Goal: Transaction & Acquisition: Purchase product/service

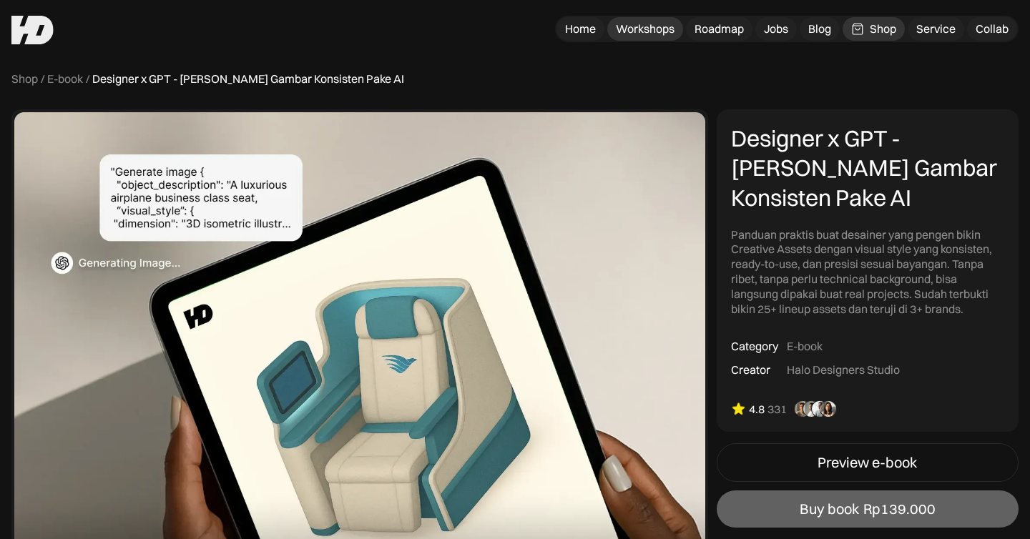
click at [657, 29] on div "Workshops" at bounding box center [645, 28] width 59 height 15
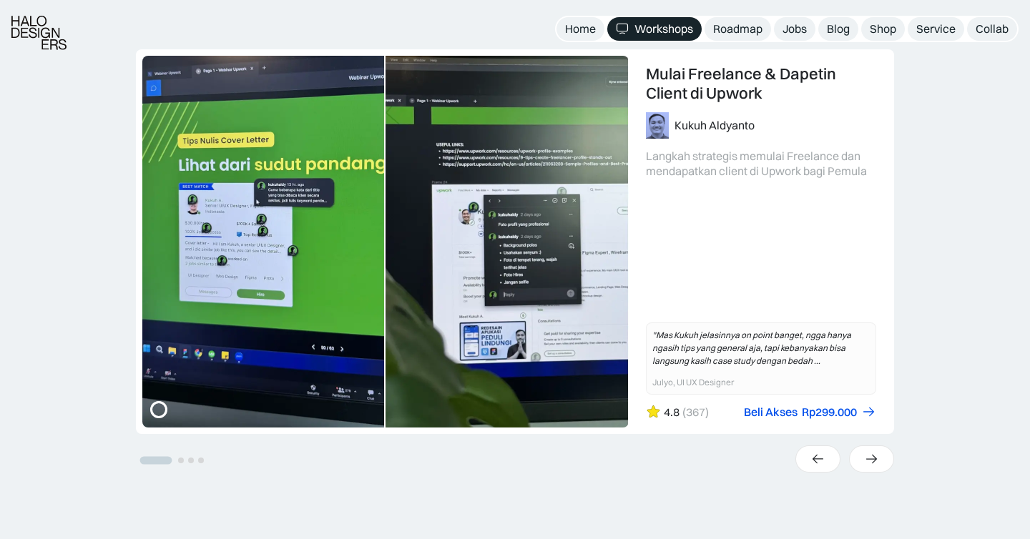
scroll to position [357, 0]
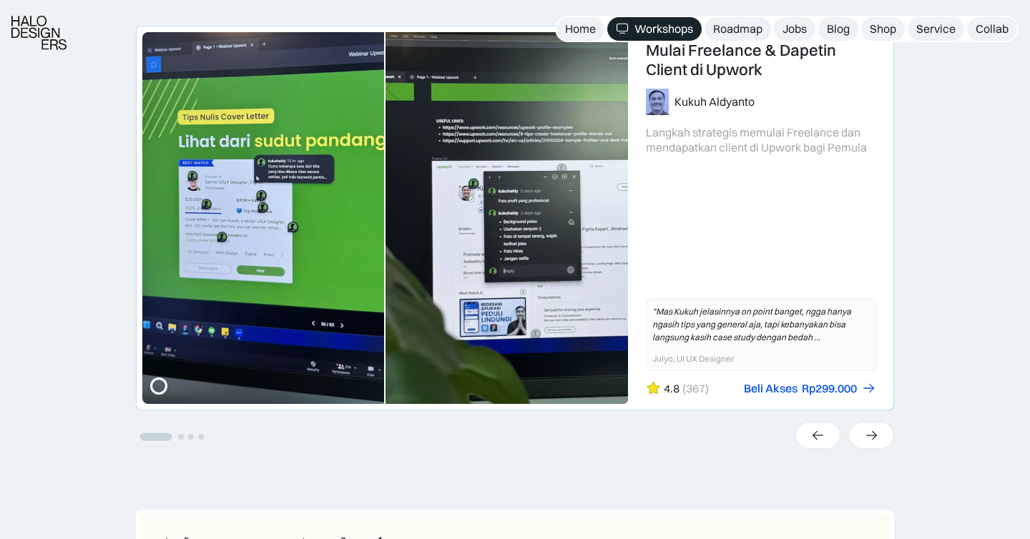
click at [198, 257] on link "1 of 4" at bounding box center [515, 217] width 757 height 383
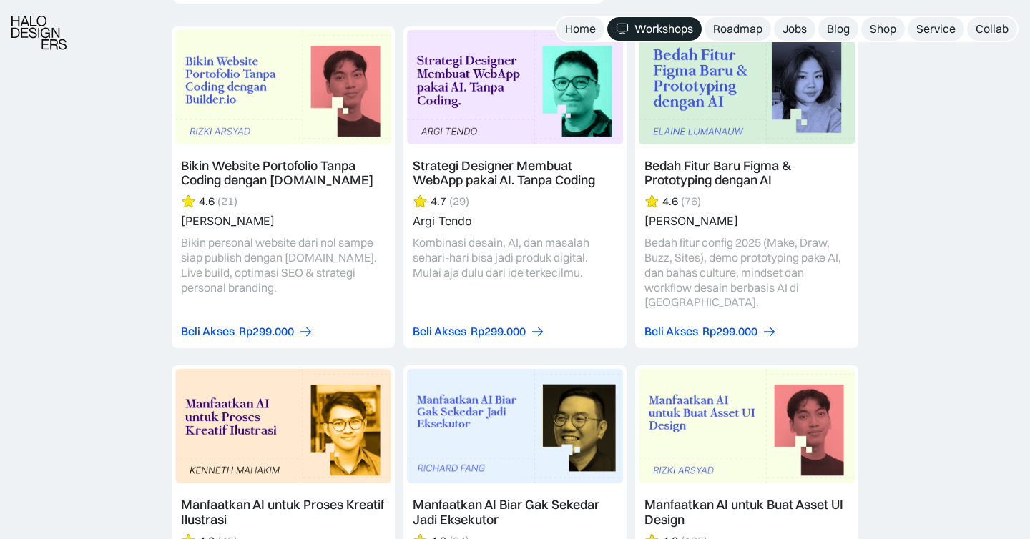
scroll to position [4031, 0]
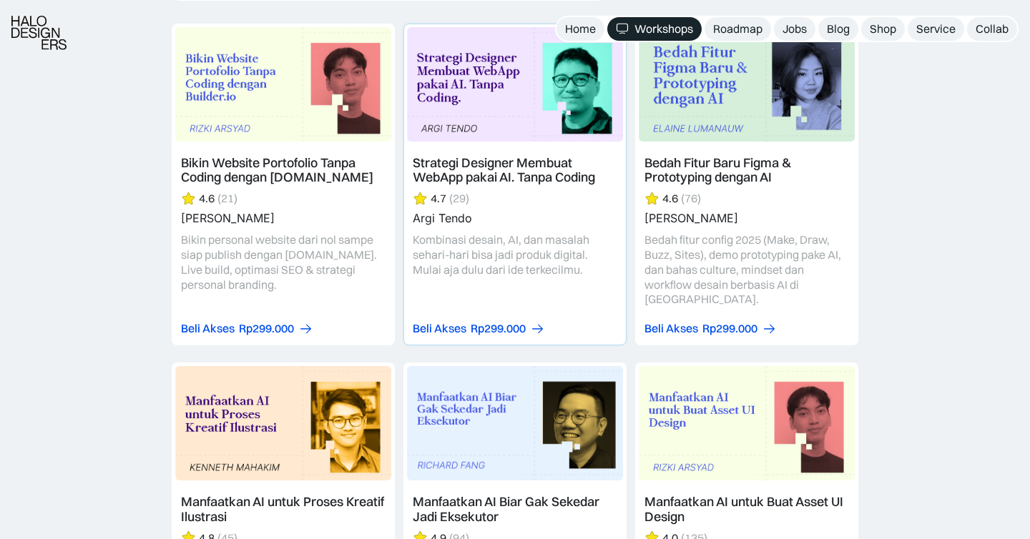
click at [491, 64] on link at bounding box center [515, 184] width 222 height 320
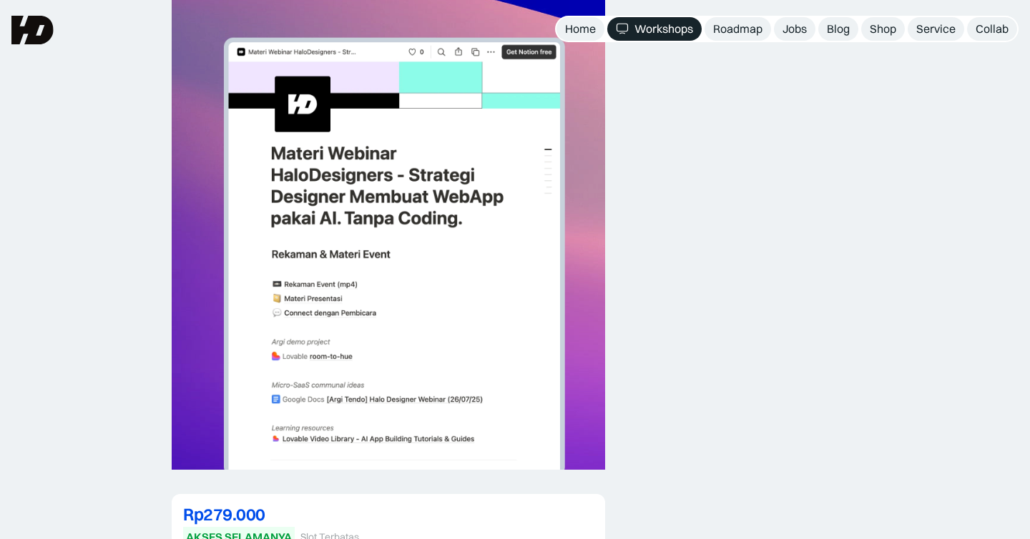
scroll to position [3104, 0]
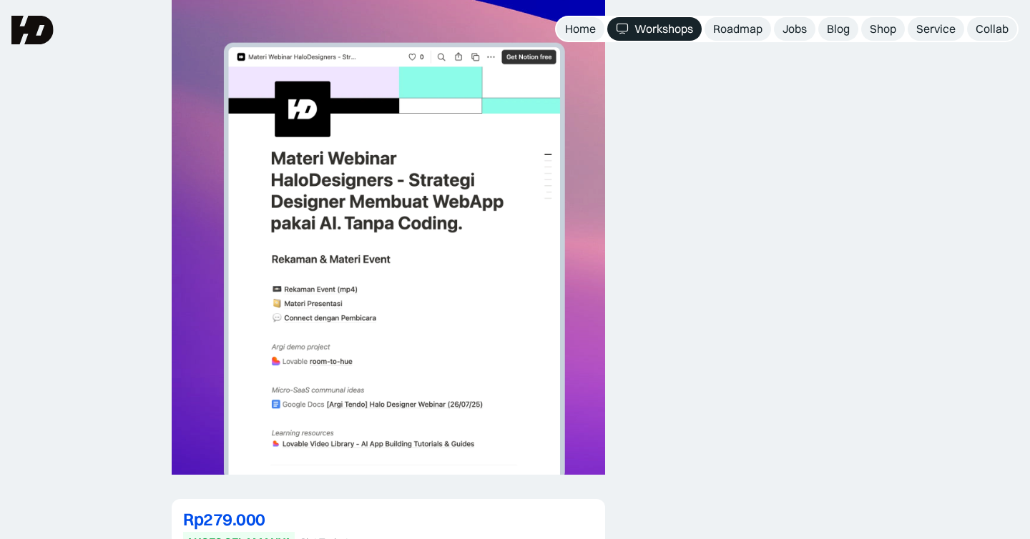
click at [860, 26] on nav "Home Workshops Roadmap Jobs Blog Shop Service Collab" at bounding box center [786, 29] width 463 height 26
click at [888, 29] on div "Shop" at bounding box center [883, 28] width 26 height 15
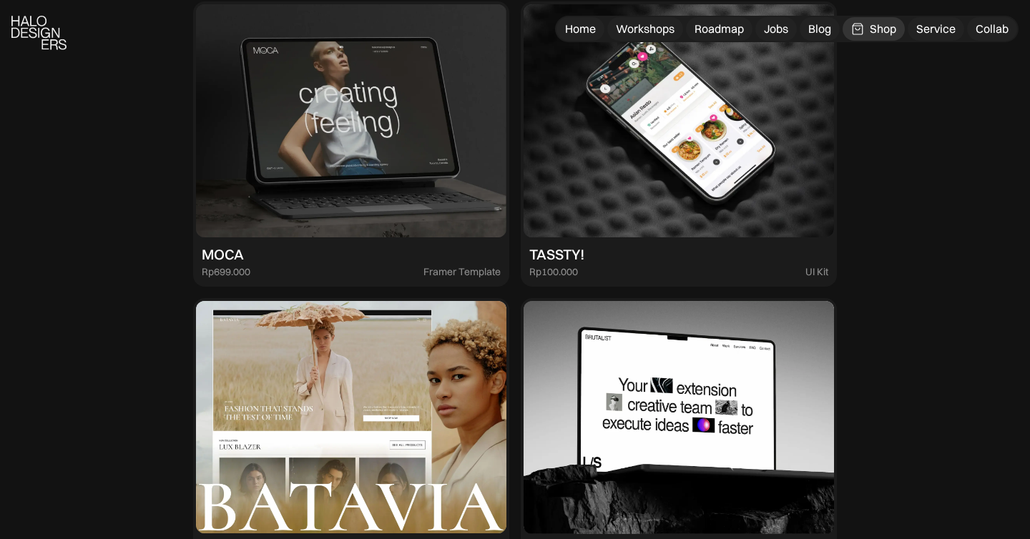
scroll to position [2330, 0]
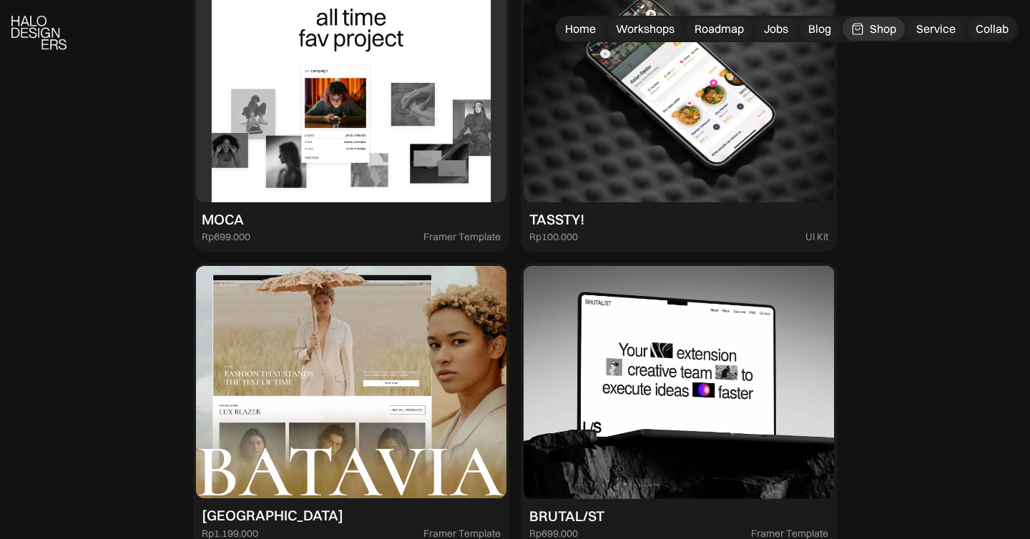
click at [225, 139] on img at bounding box center [351, 85] width 310 height 233
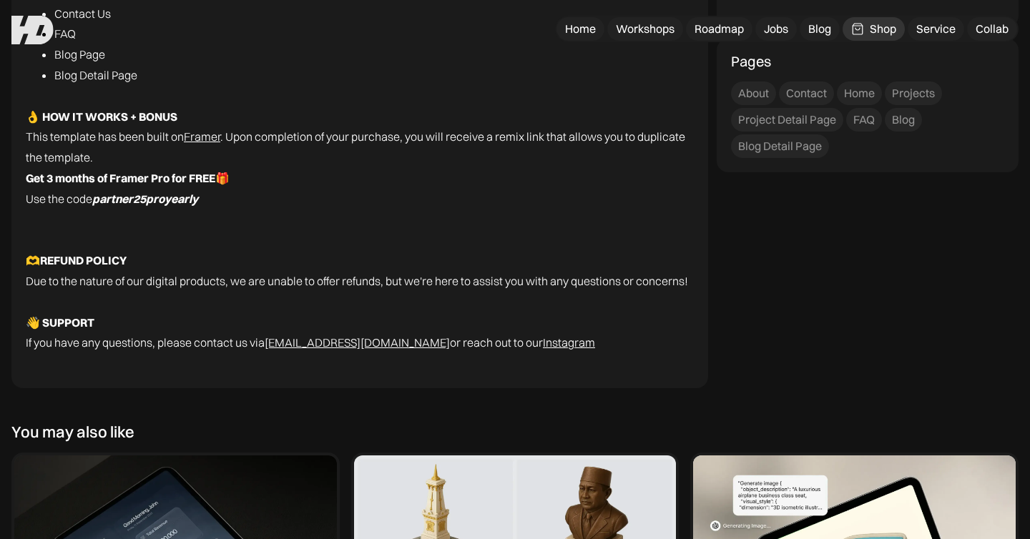
scroll to position [2293, 0]
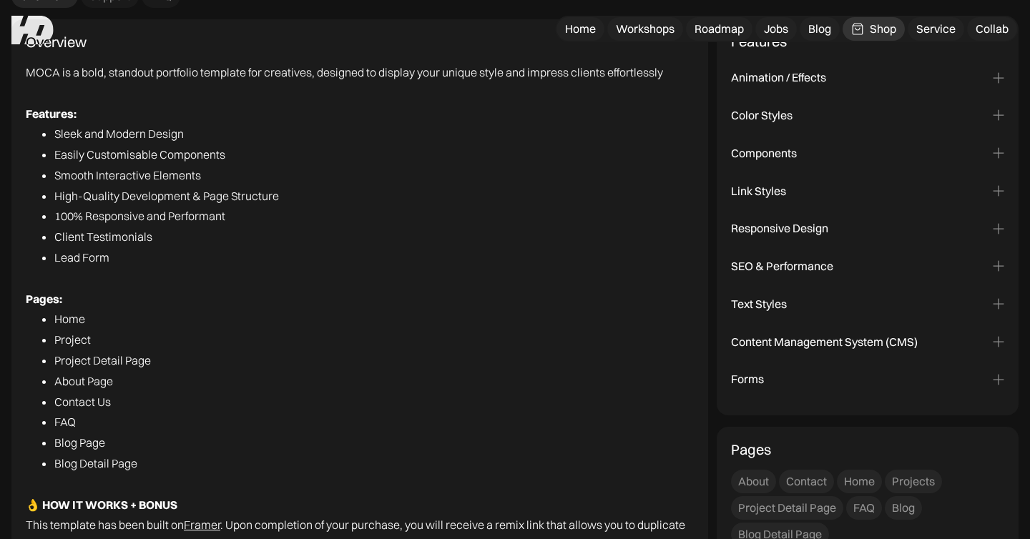
click at [778, 122] on div "Color Styles" at bounding box center [762, 115] width 62 height 15
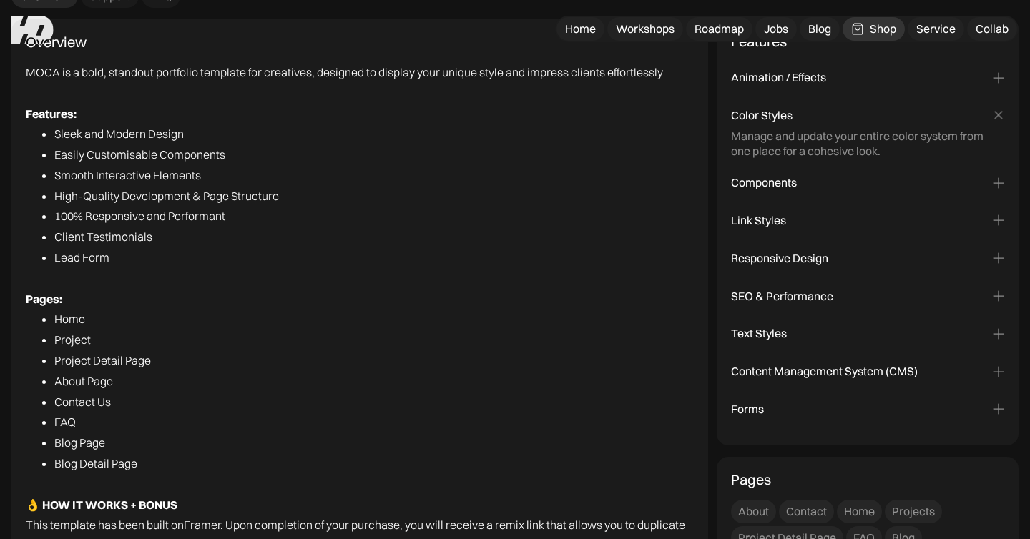
click at [808, 87] on div "Add smooth animations and interactions effortlessly, no coding needed." at bounding box center [867, 88] width 273 height 6
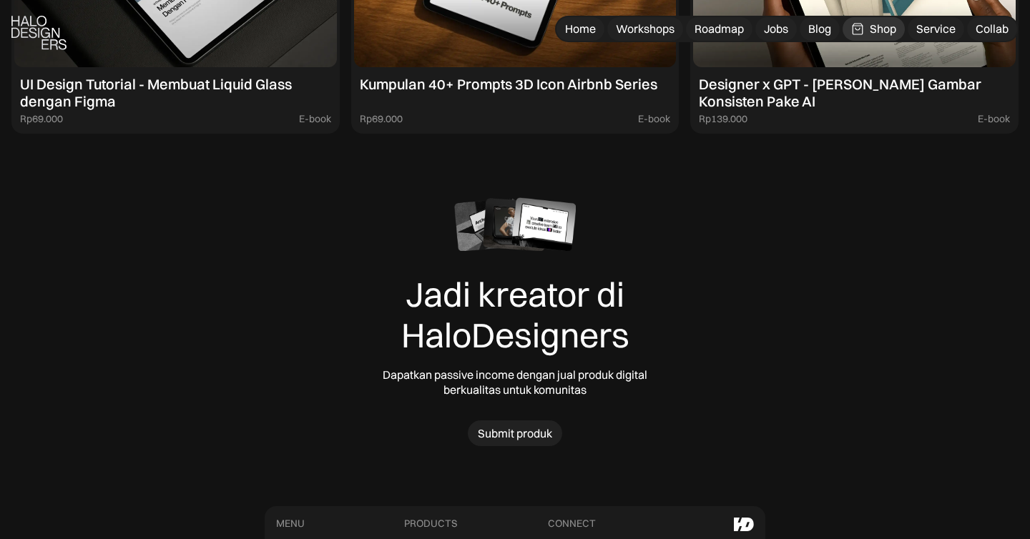
scroll to position [3318, 0]
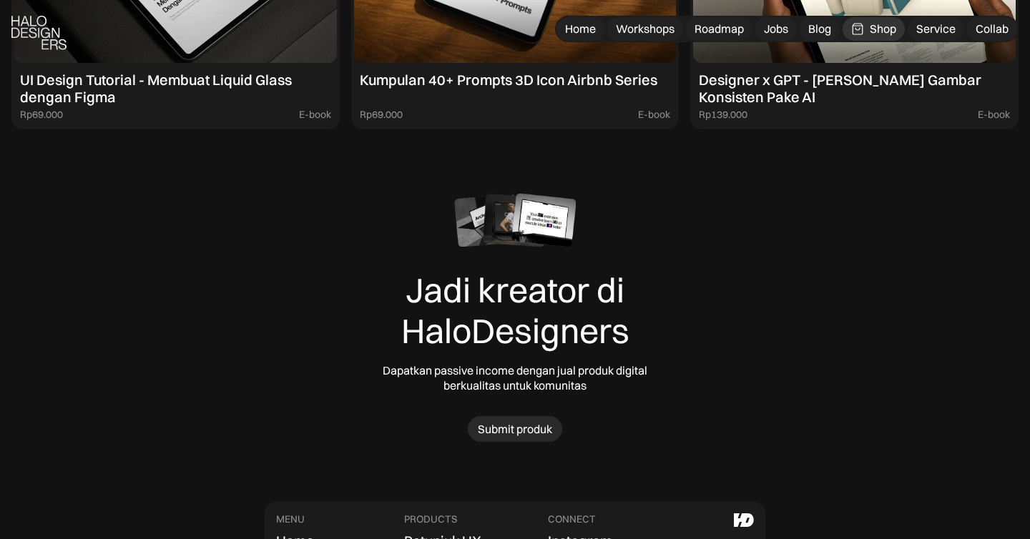
click at [532, 431] on div "Submit produk" at bounding box center [515, 429] width 74 height 15
